Goal: Check status: Check status

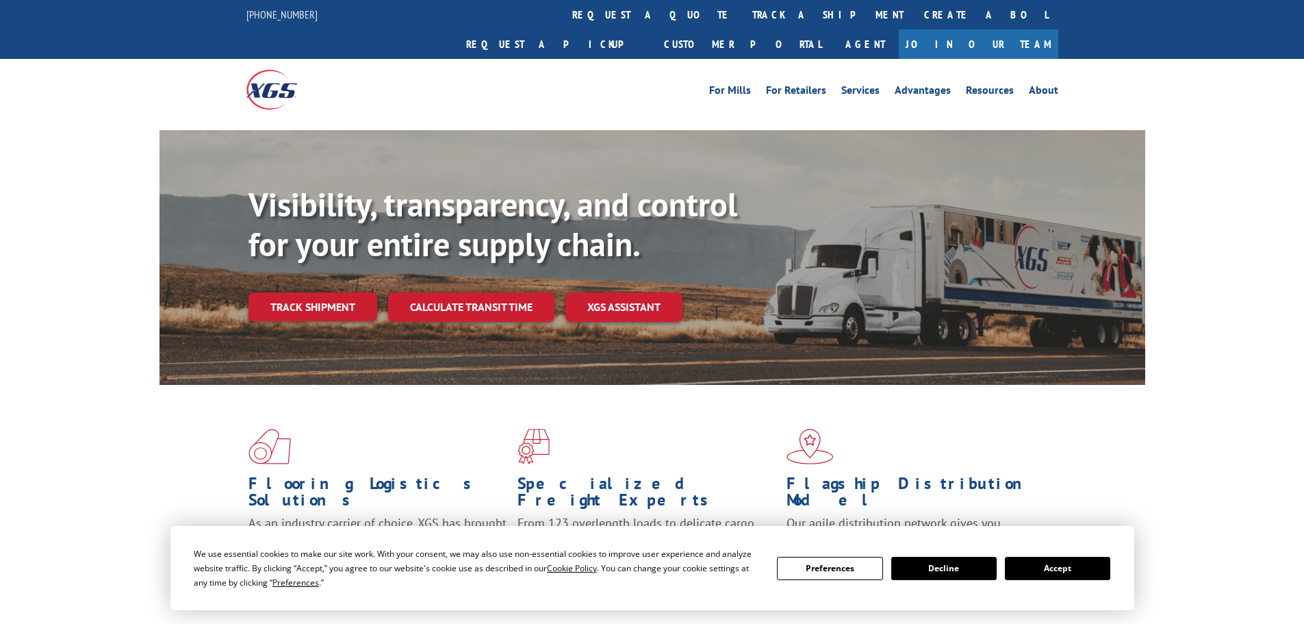
click at [1054, 568] on button "Accept" at bounding box center [1057, 568] width 105 height 23
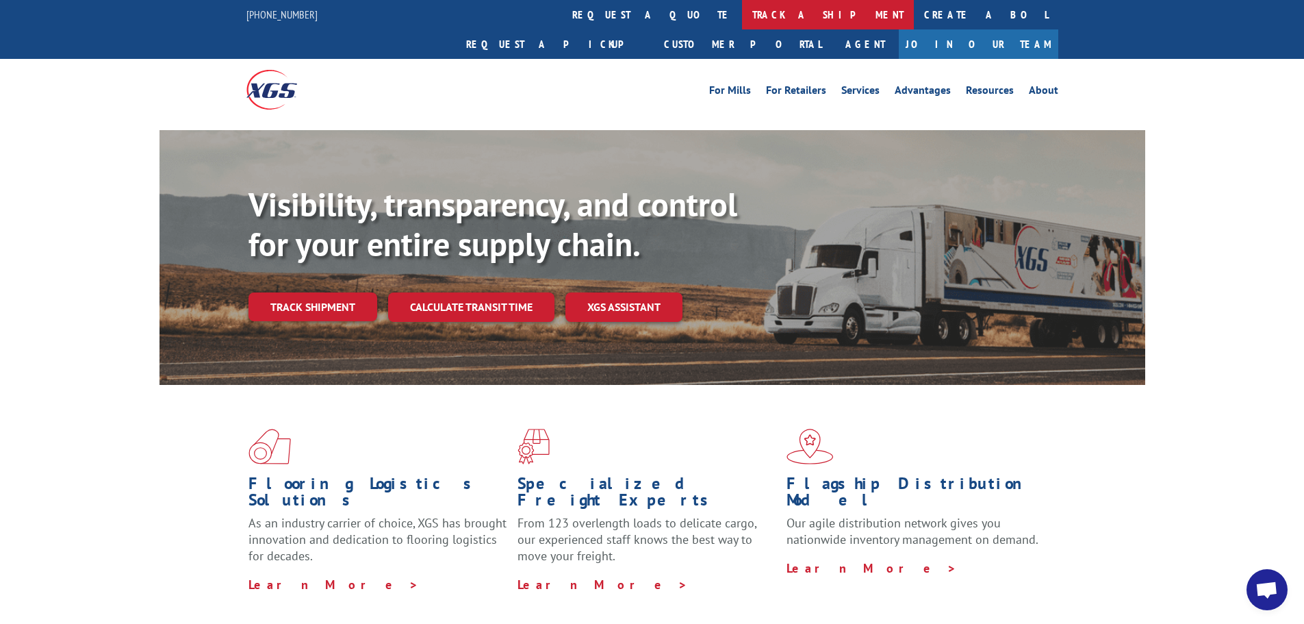
click at [742, 12] on link "track a shipment" at bounding box center [828, 14] width 172 height 29
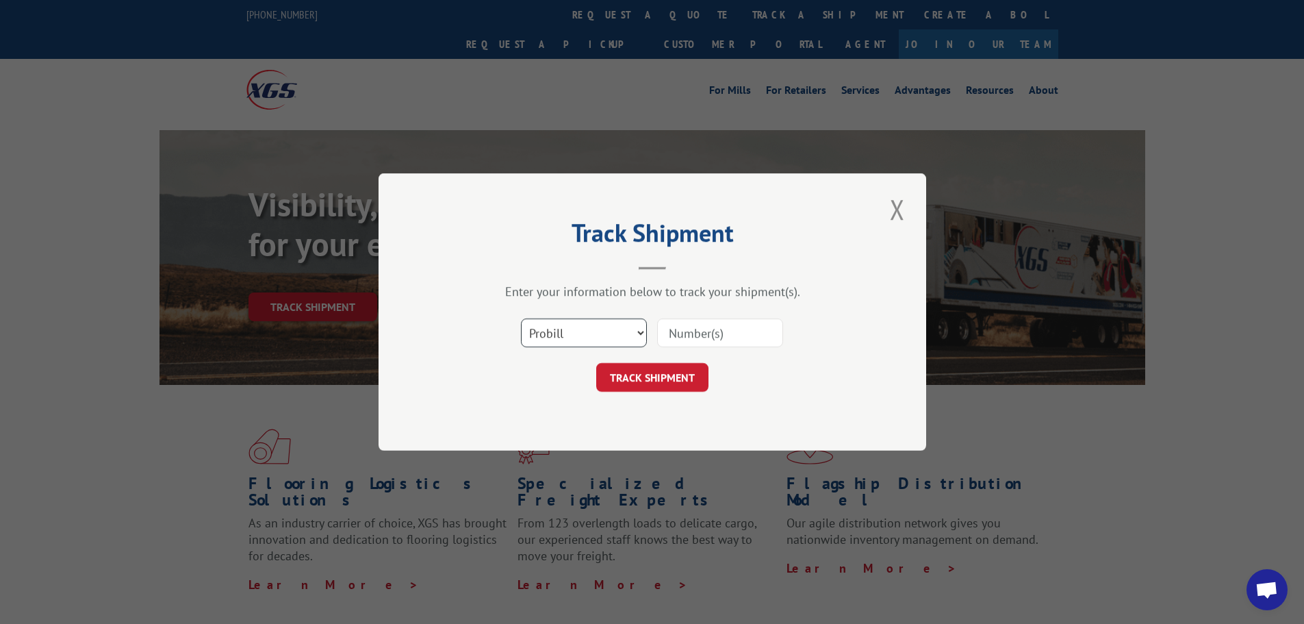
click at [566, 325] on select "Select category... Probill BOL PO" at bounding box center [584, 332] width 126 height 29
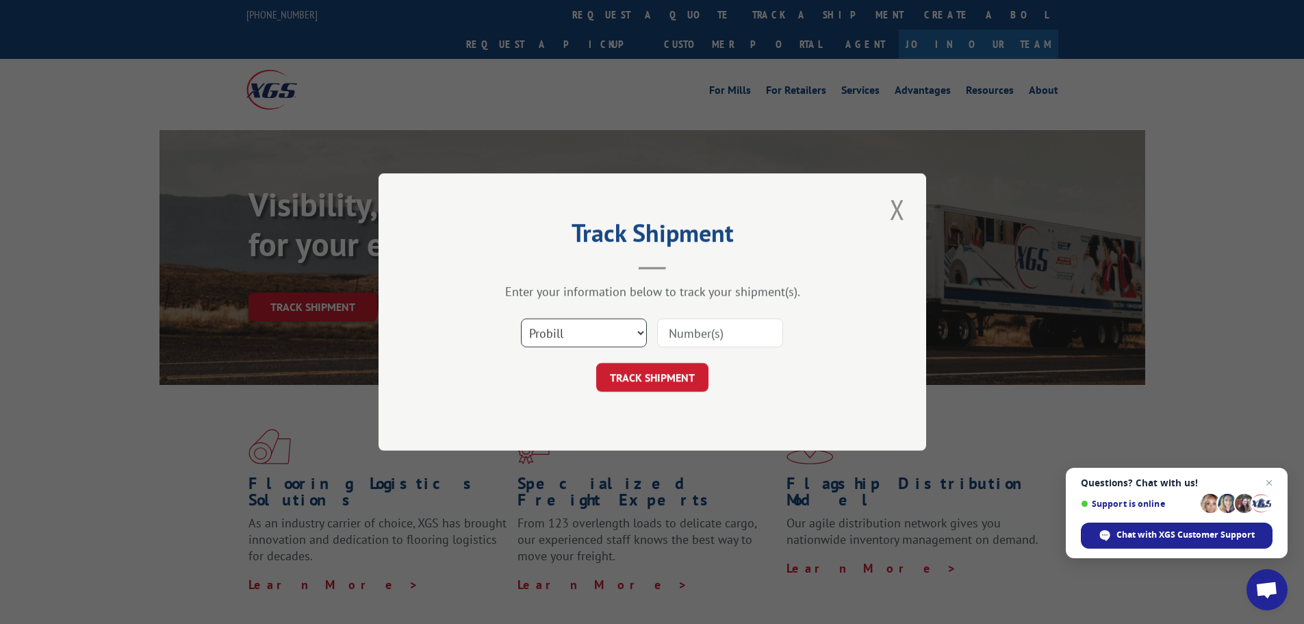
select select "bol"
click at [521, 318] on select "Select category... Probill BOL PO" at bounding box center [584, 332] width 126 height 29
click at [708, 333] on input at bounding box center [720, 332] width 126 height 29
paste input "4870014"
type input "4870014"
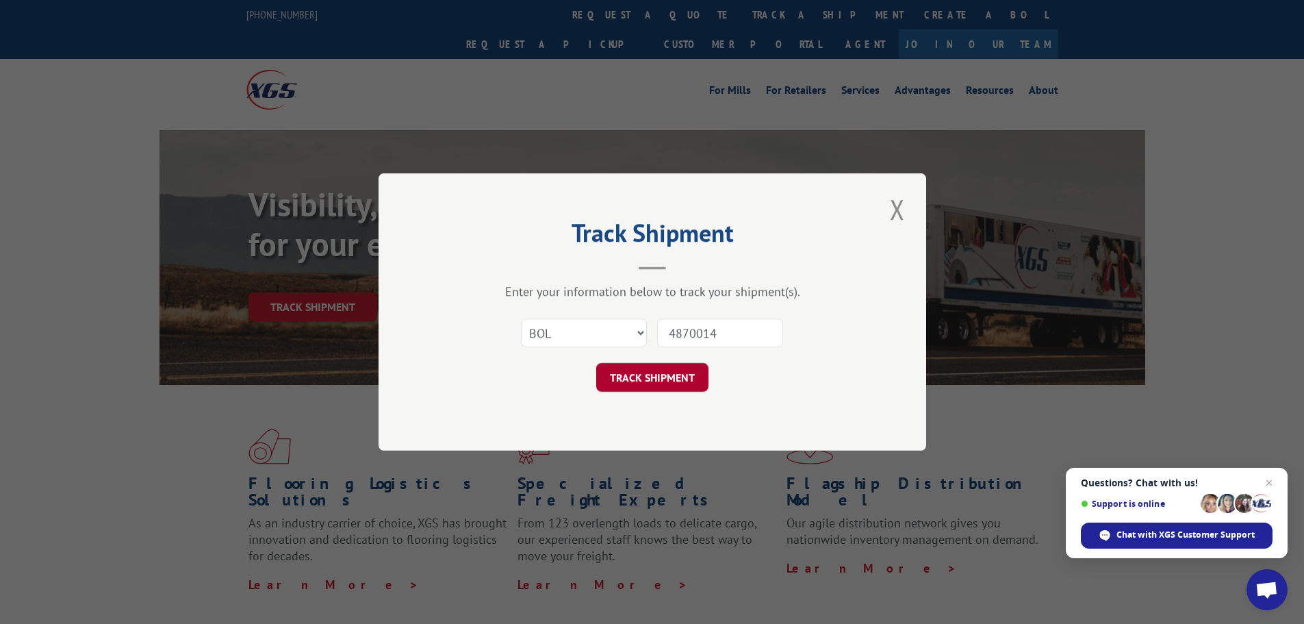
click at [651, 374] on button "TRACK SHIPMENT" at bounding box center [652, 377] width 112 height 29
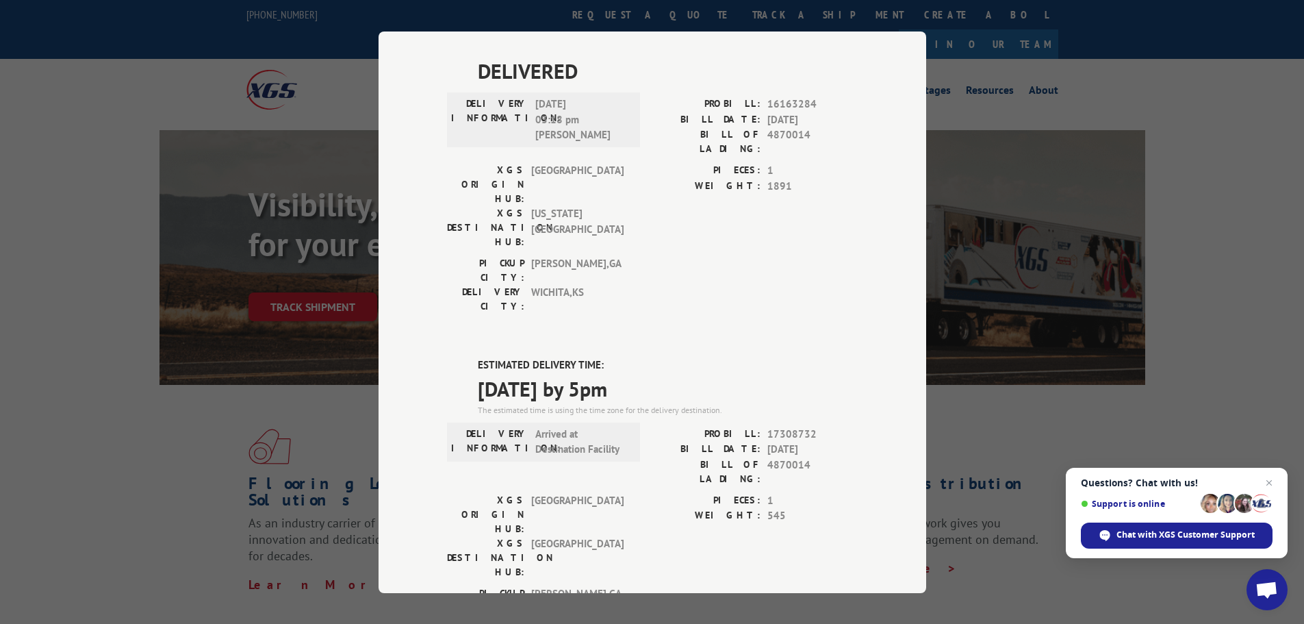
scroll to position [411, 0]
